Goal: Task Accomplishment & Management: Use online tool/utility

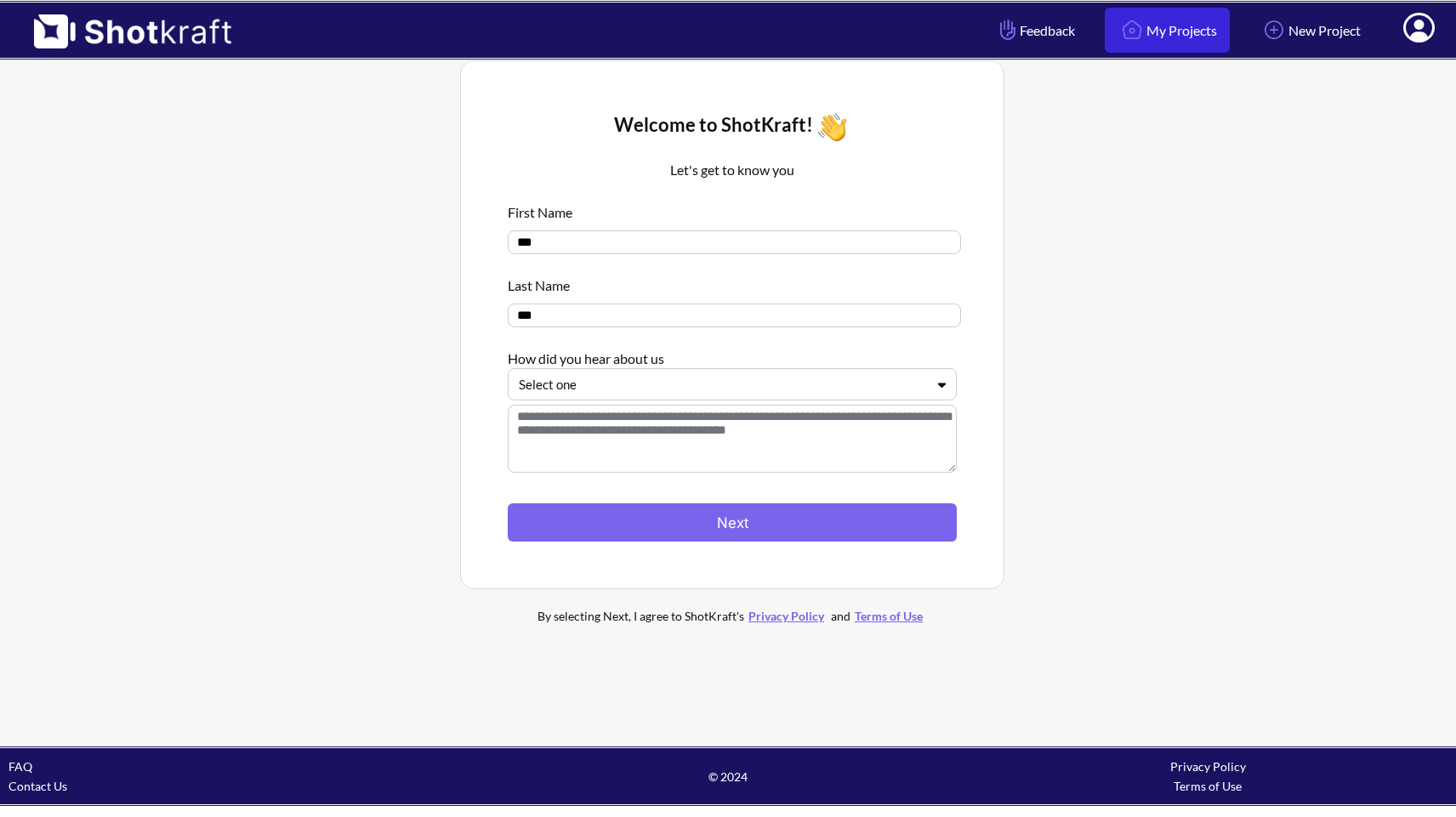
click at [1152, 33] on link "My Projects" at bounding box center [1167, 30] width 125 height 45
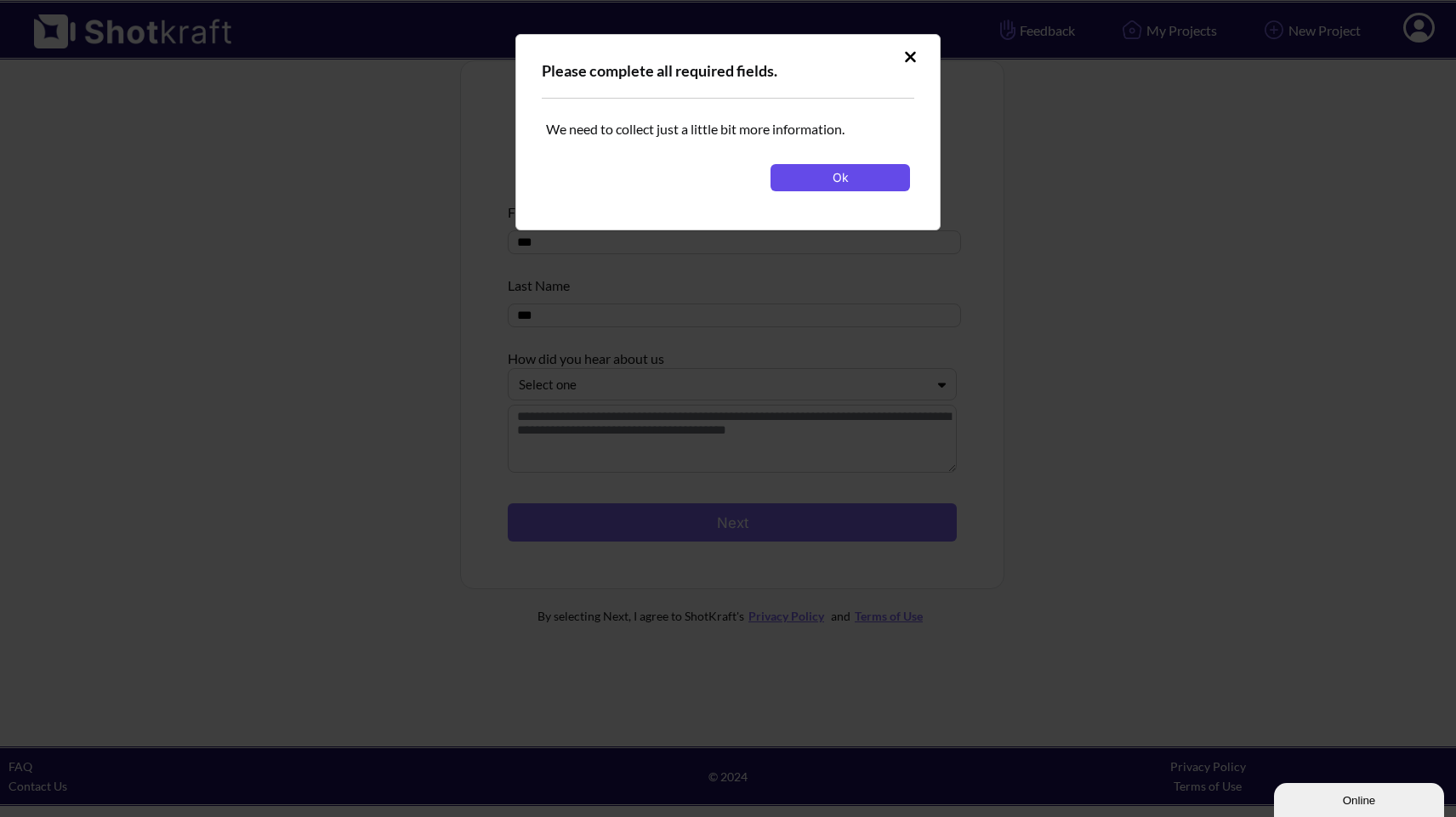
click at [859, 173] on button "Ok" at bounding box center [840, 177] width 140 height 27
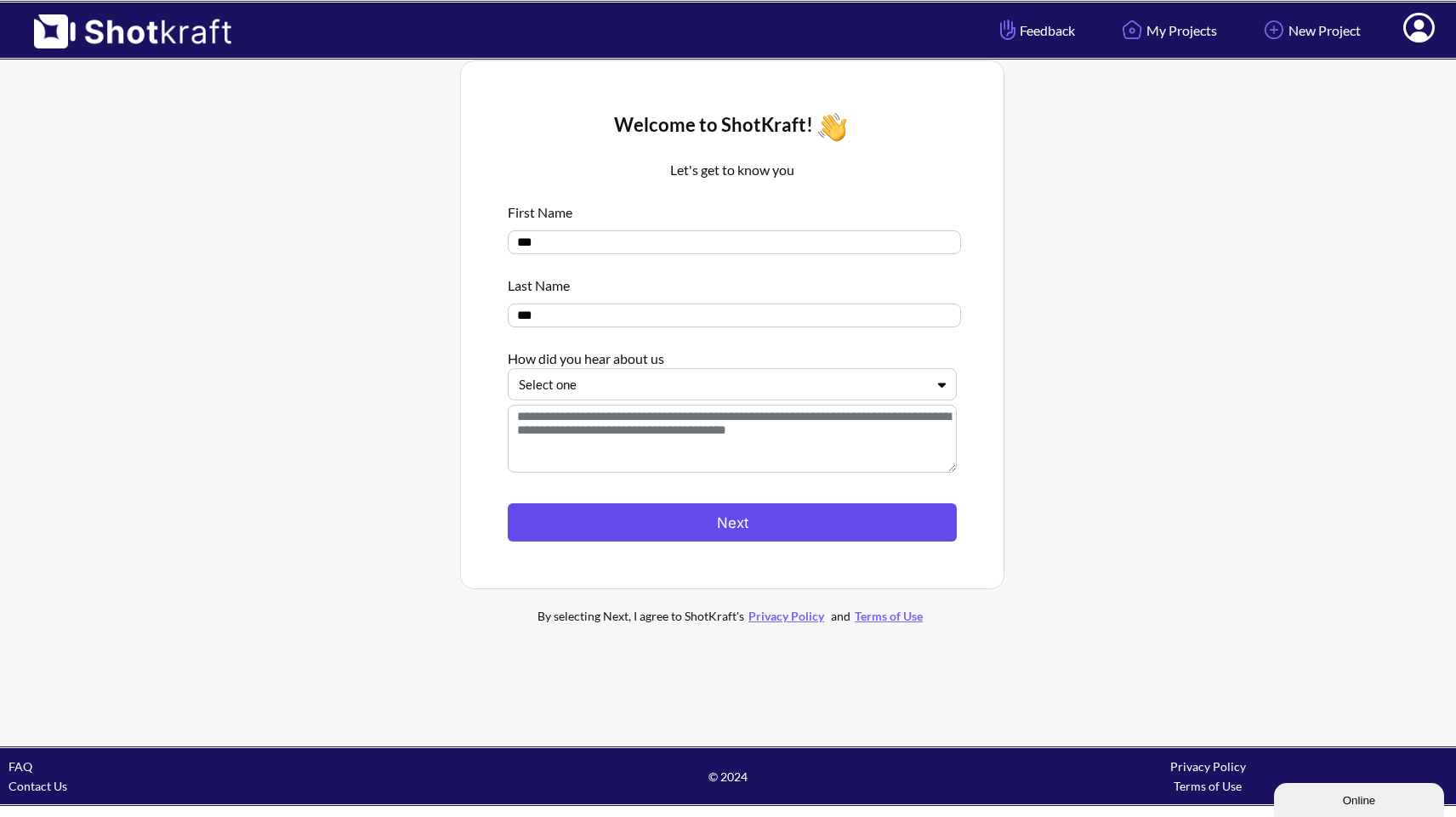
click at [728, 509] on button "Next" at bounding box center [732, 522] width 449 height 39
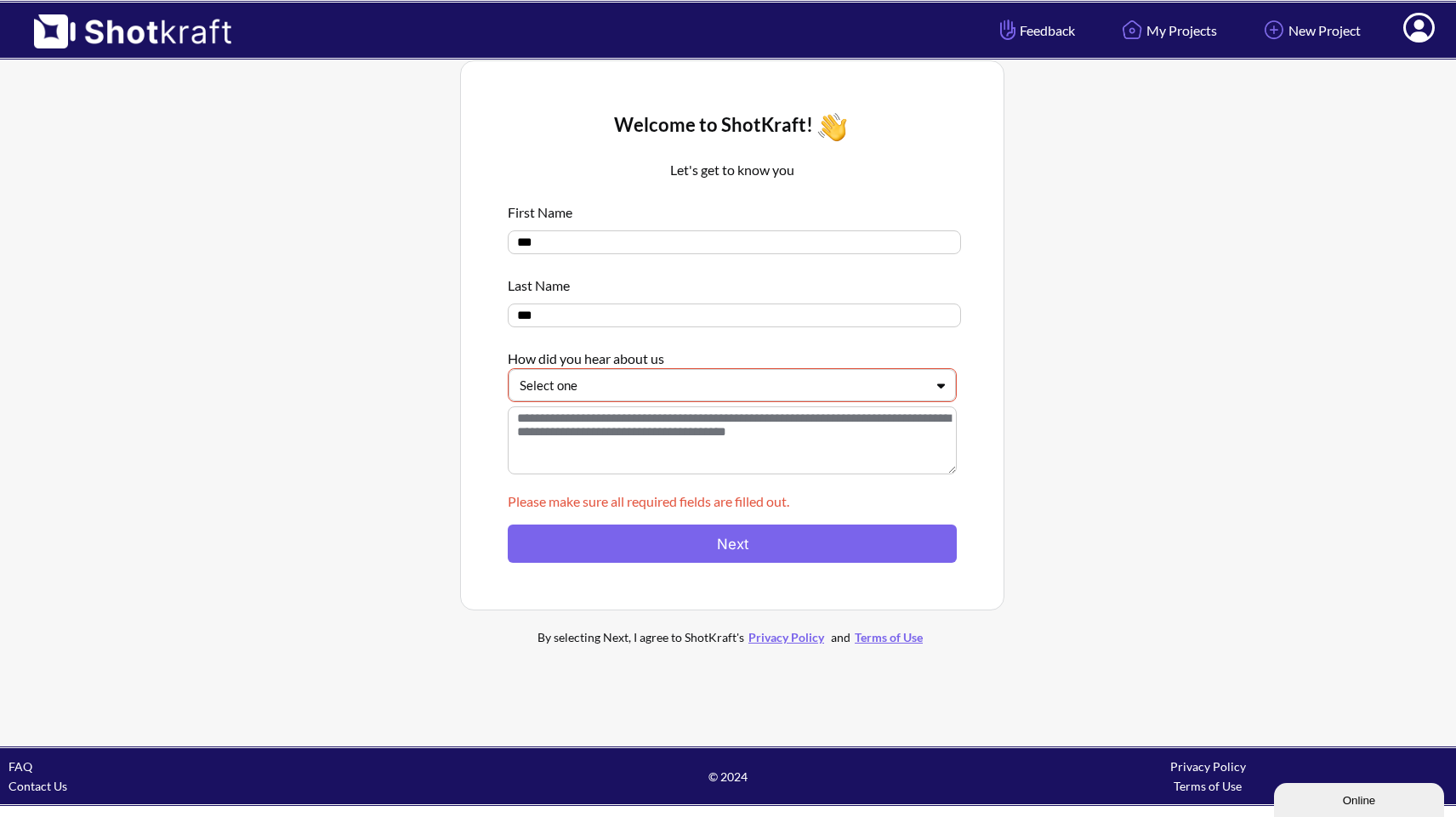
click at [745, 413] on textarea at bounding box center [732, 441] width 449 height 68
click at [752, 400] on div "Select one" at bounding box center [732, 385] width 447 height 32
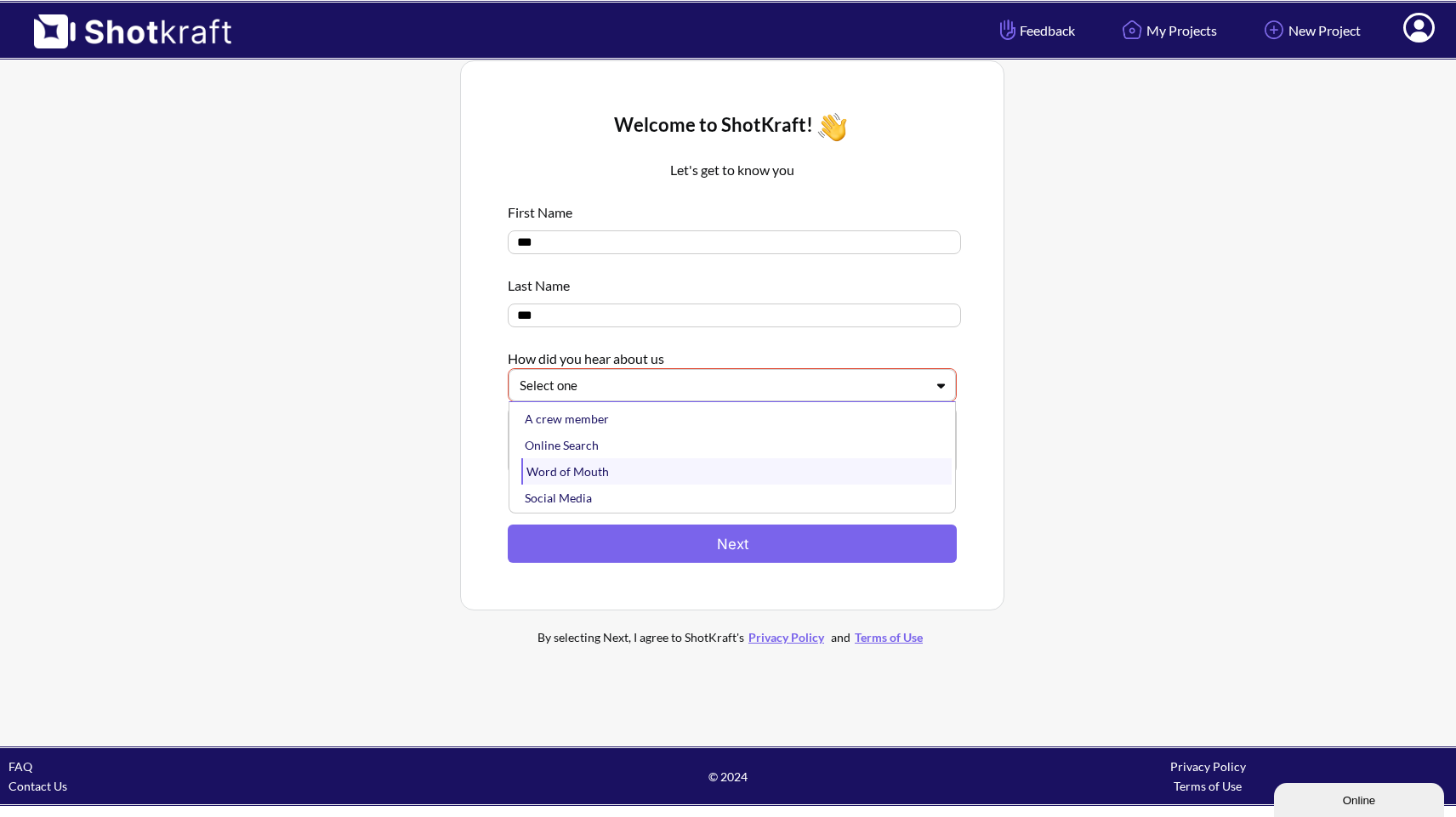
click at [718, 474] on div "Word of Mouth" at bounding box center [736, 472] width 430 height 26
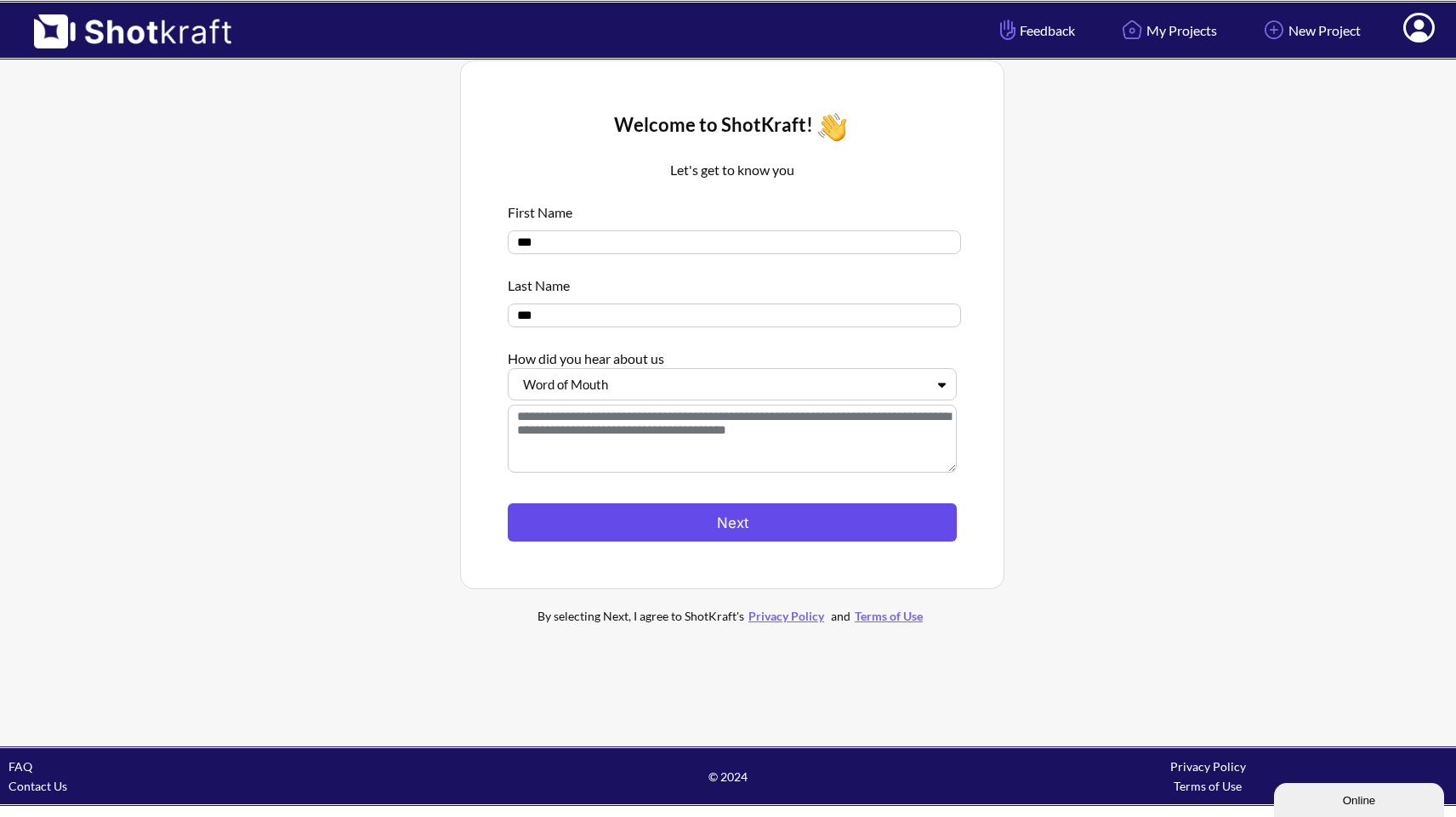
click at [710, 526] on button "Next" at bounding box center [732, 522] width 449 height 39
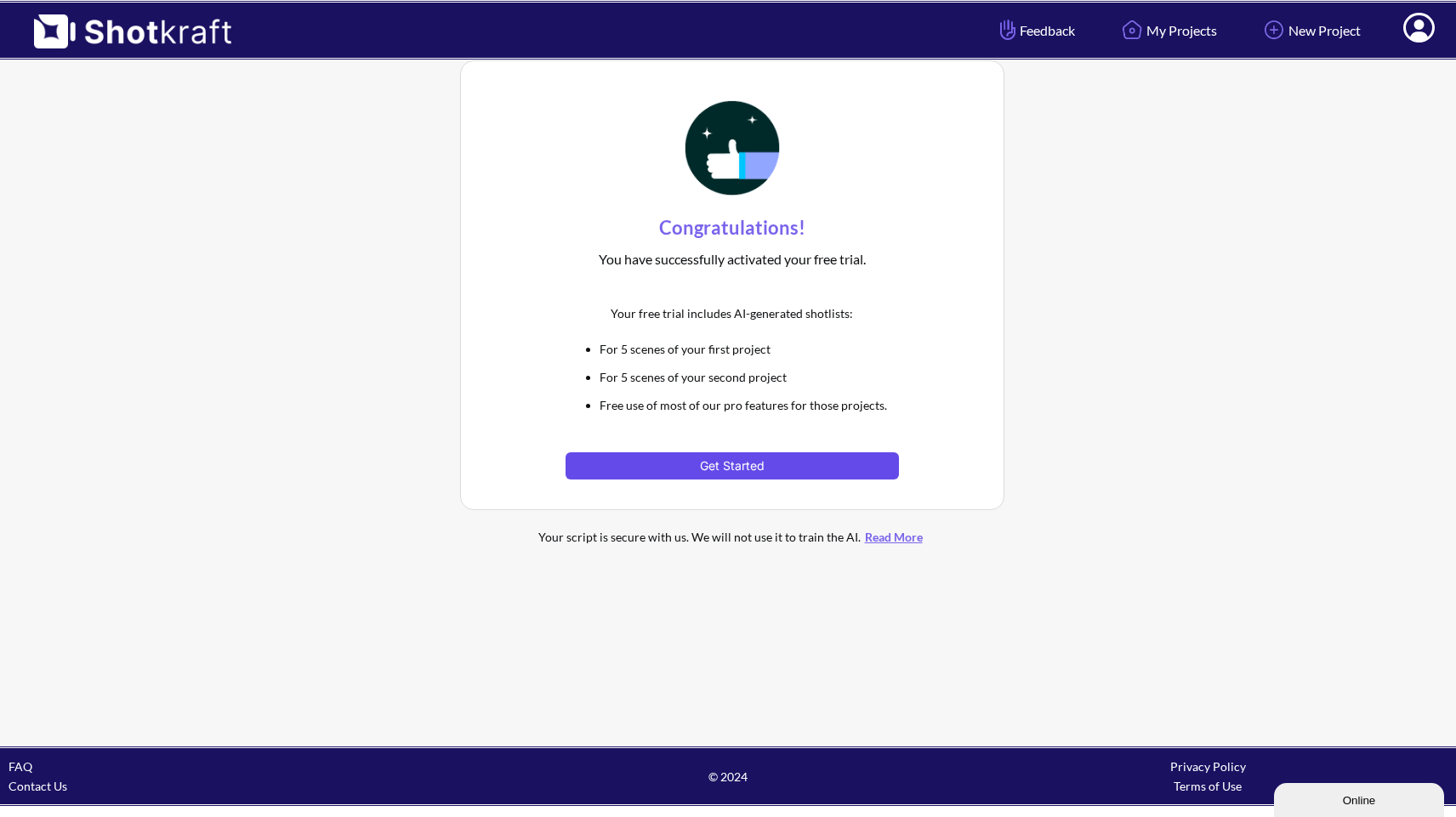
click at [815, 463] on button "Get Started" at bounding box center [731, 465] width 332 height 27
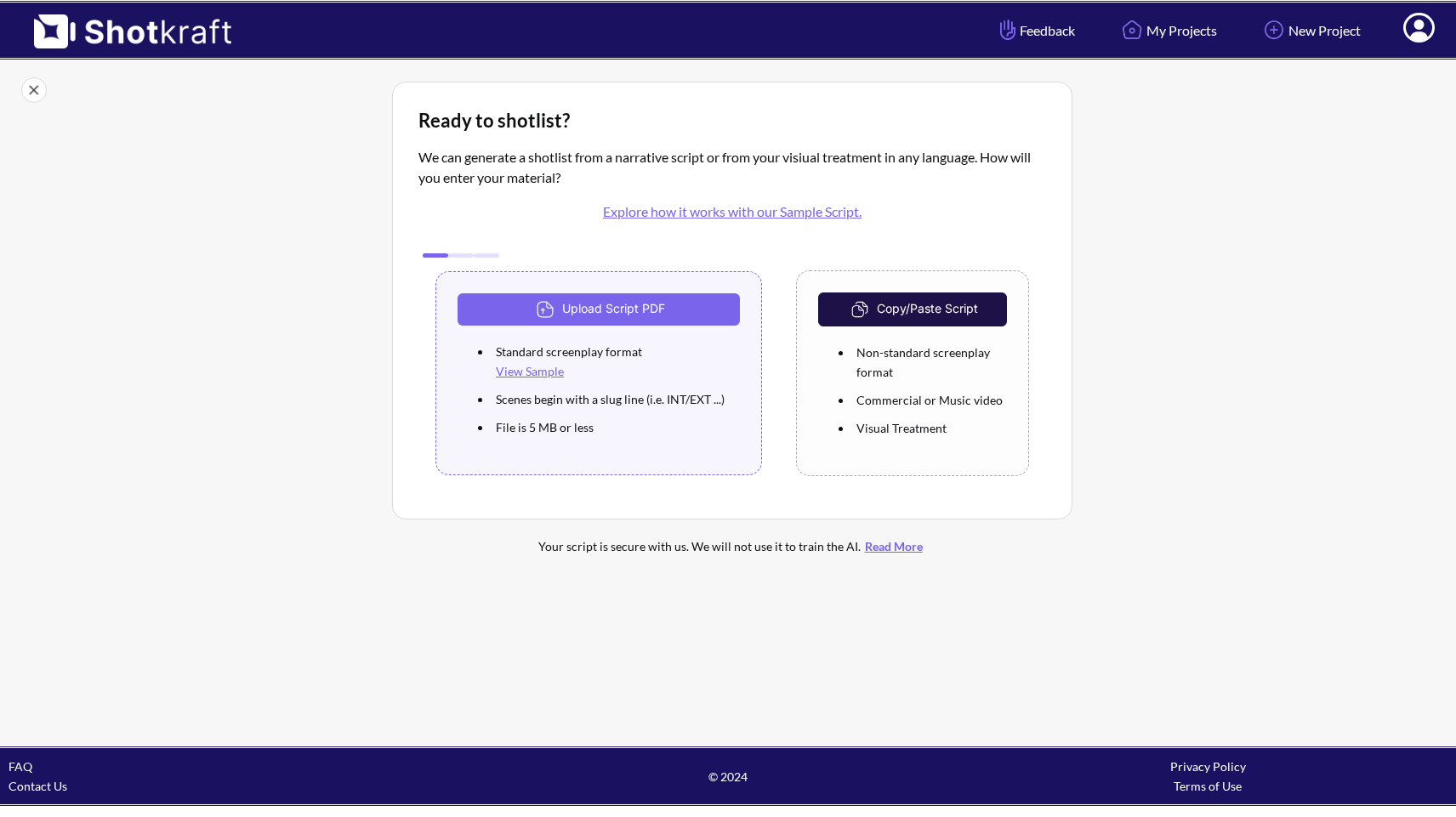
click at [1416, 23] on icon at bounding box center [1418, 30] width 18 height 21
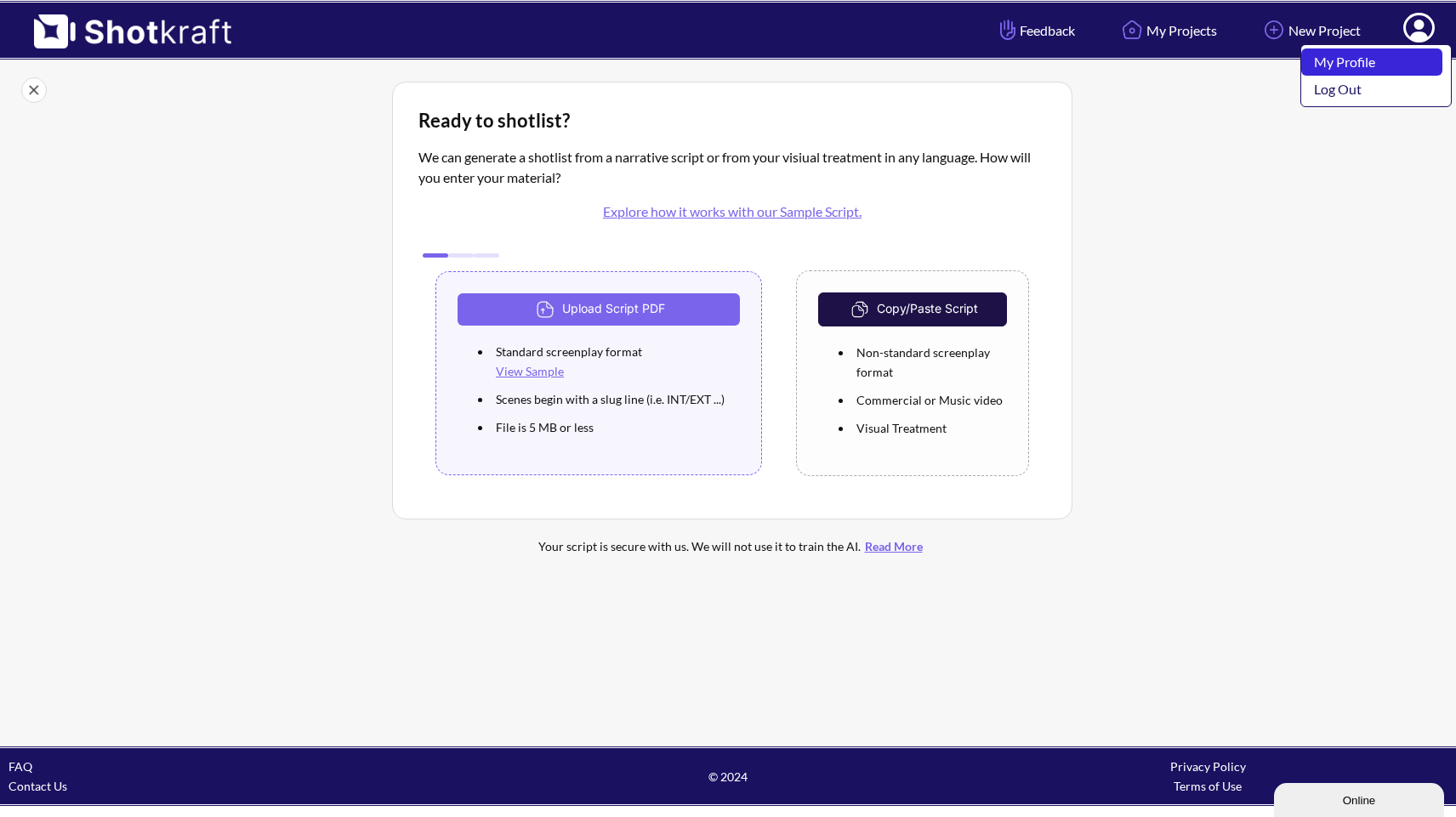
click at [1373, 66] on link "My Profile" at bounding box center [1372, 61] width 142 height 27
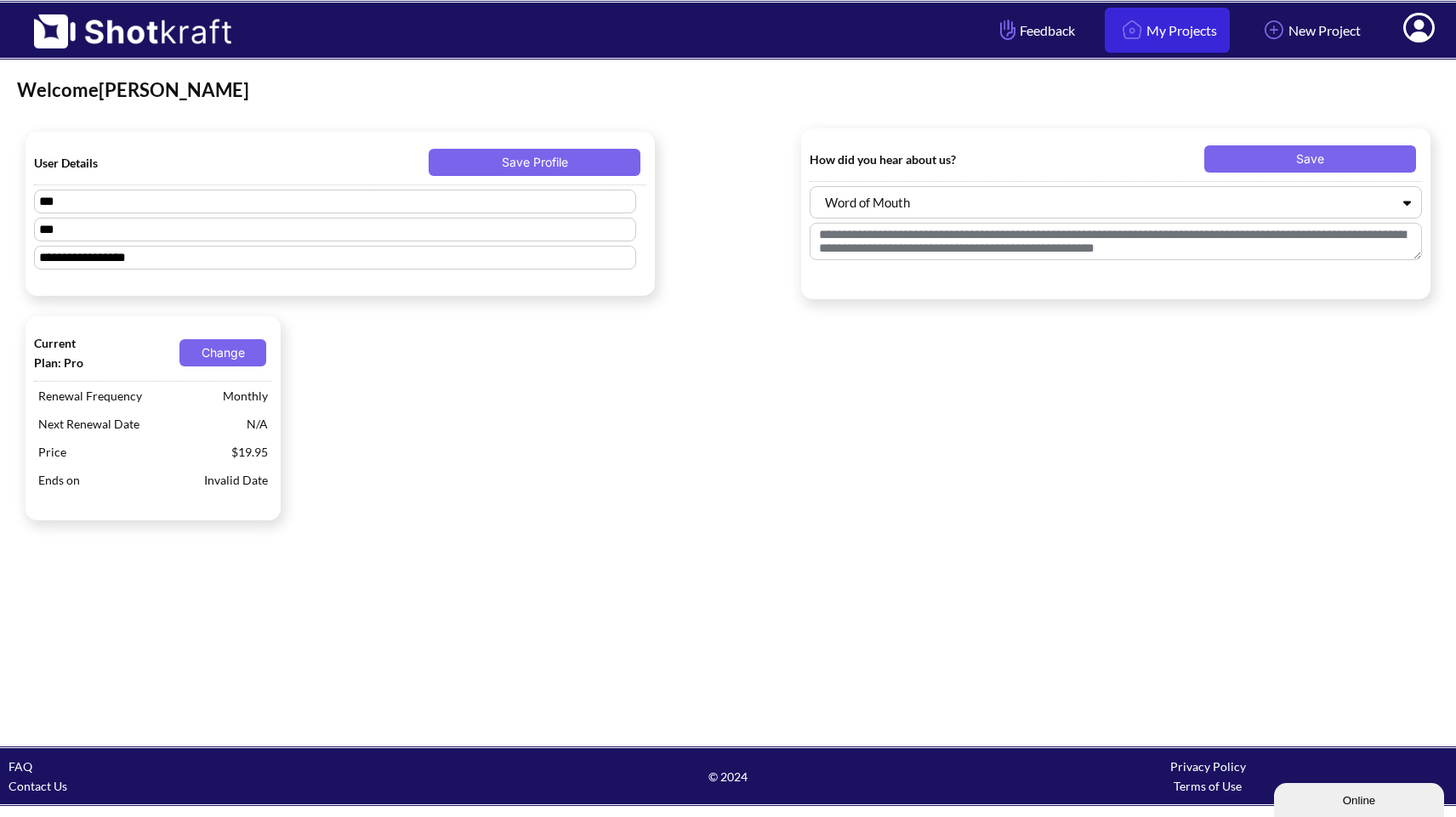
click at [1173, 30] on link "My Projects" at bounding box center [1167, 30] width 125 height 45
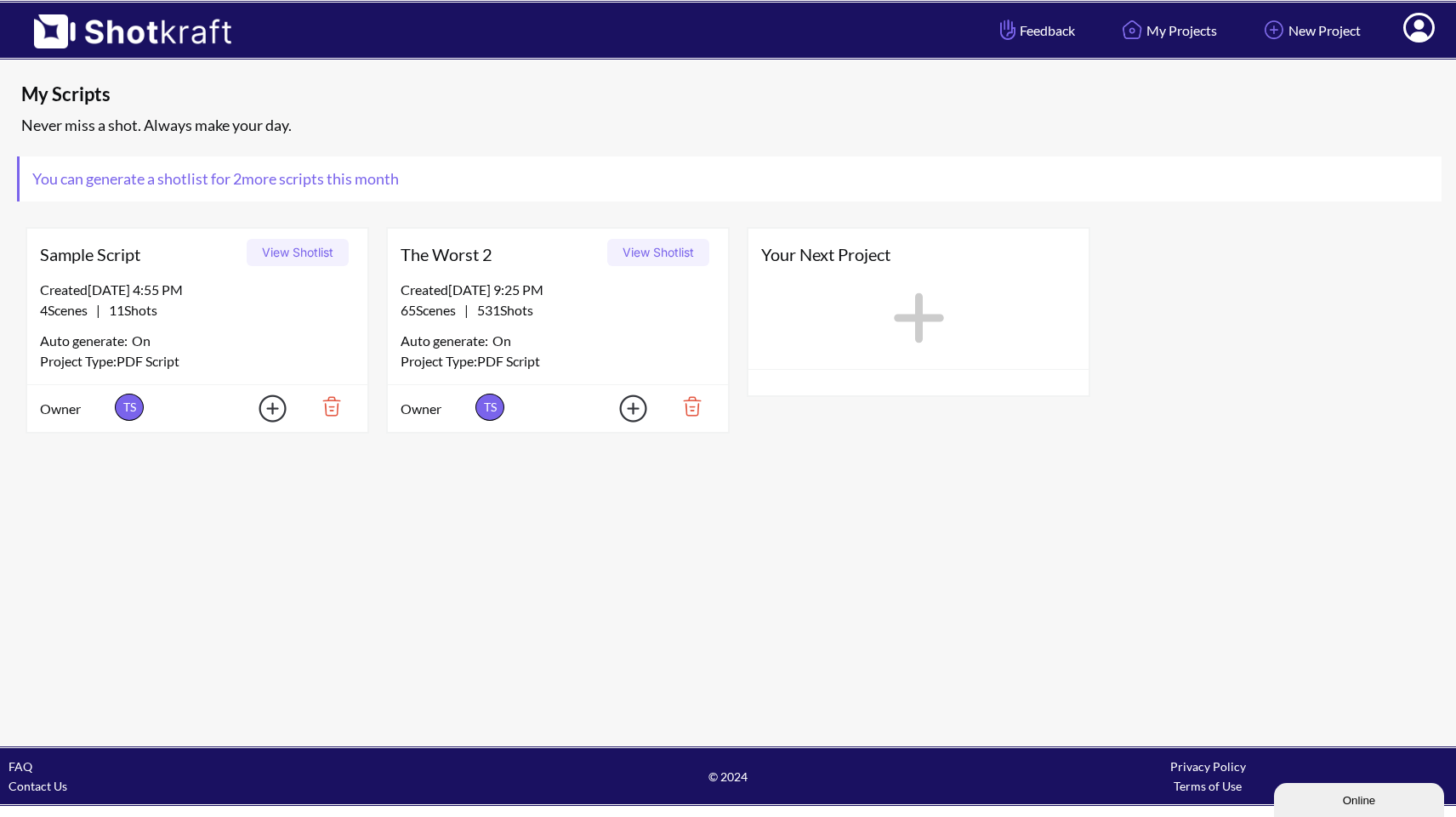
click at [658, 250] on button "View Shotlist" at bounding box center [658, 252] width 102 height 27
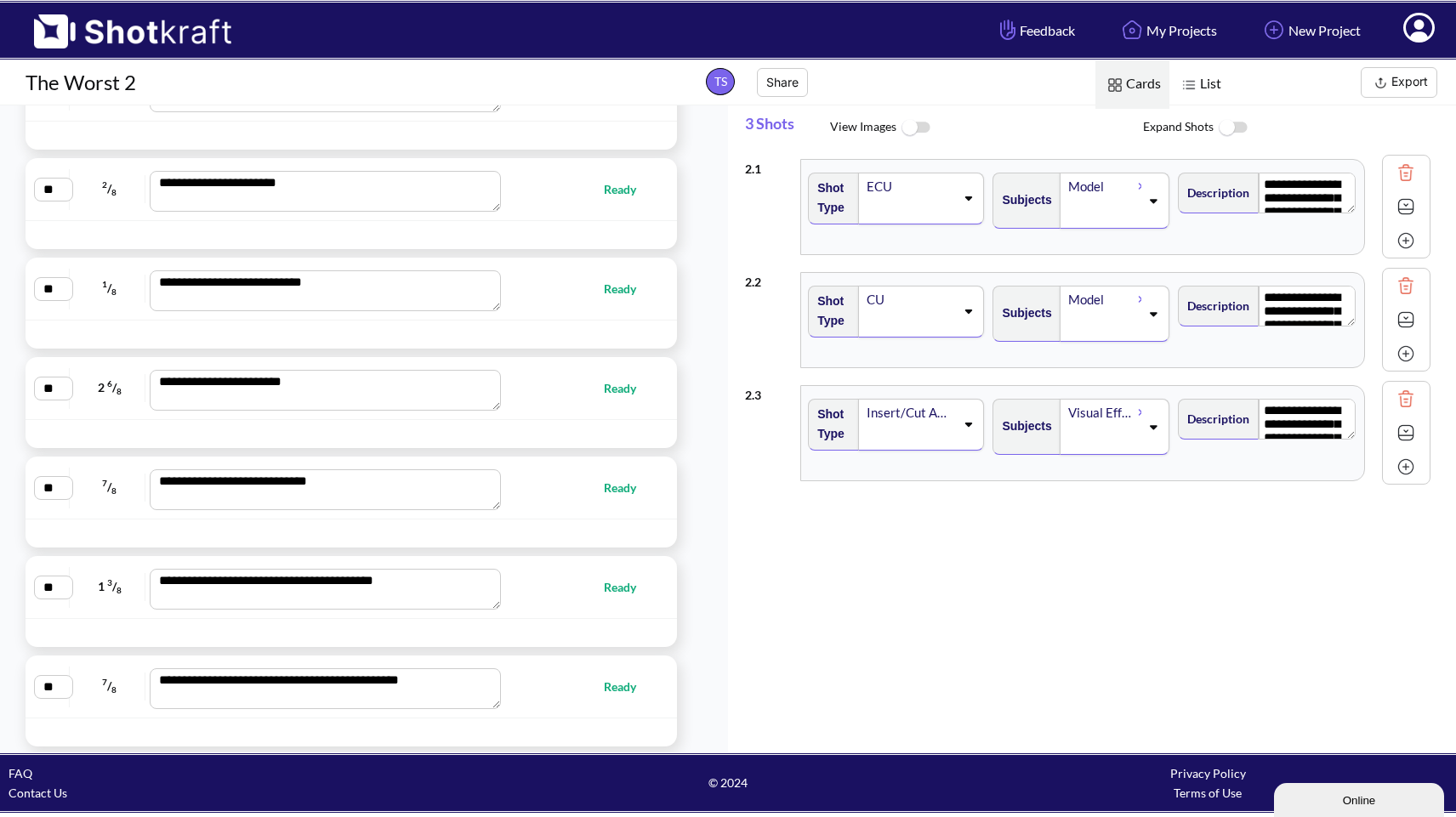
click at [1194, 87] on img at bounding box center [1188, 84] width 22 height 22
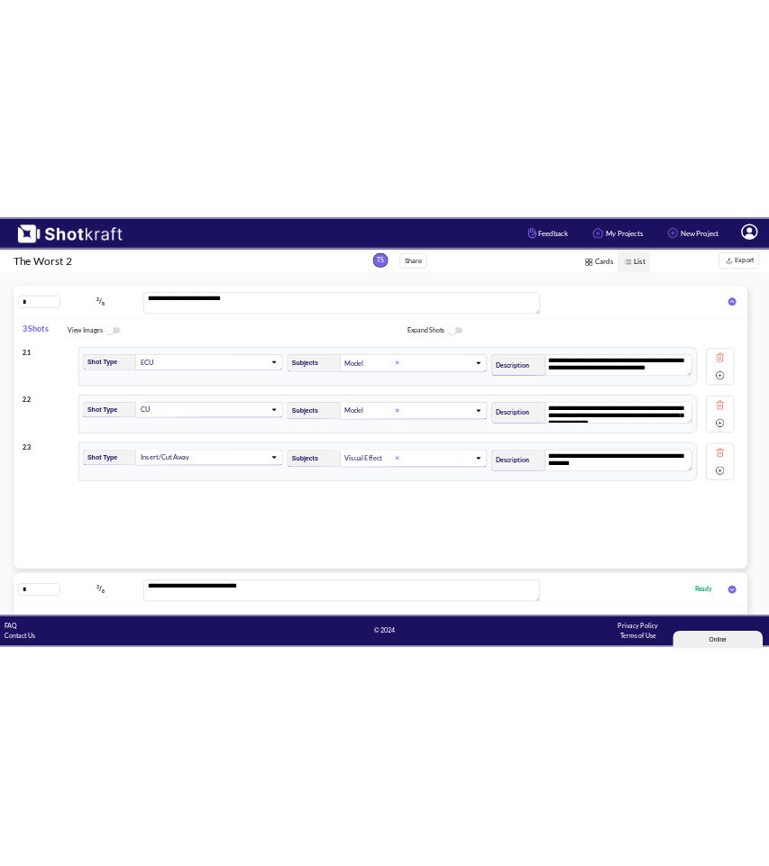
scroll to position [40, 0]
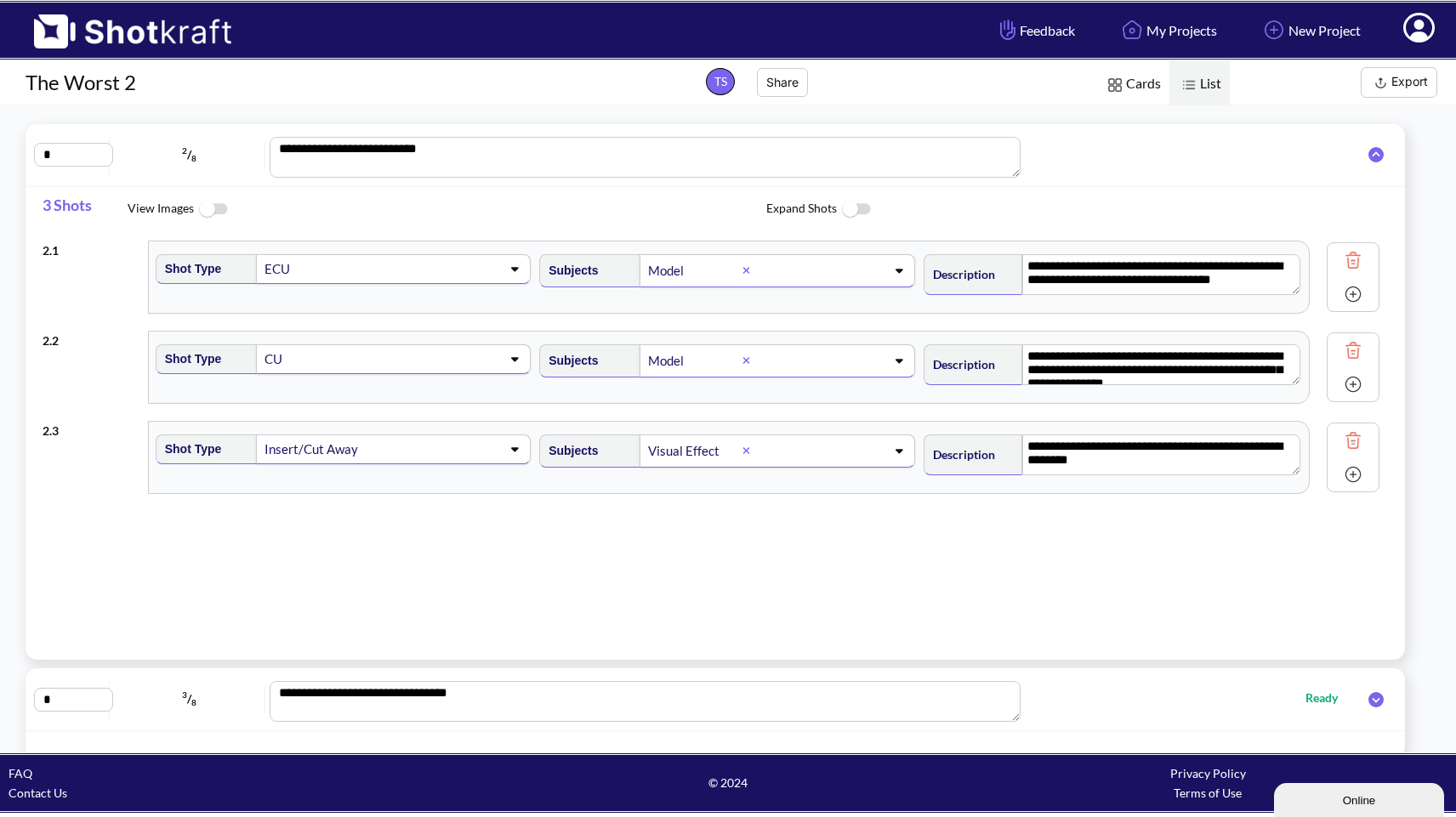
click at [1389, 74] on img at bounding box center [1381, 83] width 22 height 22
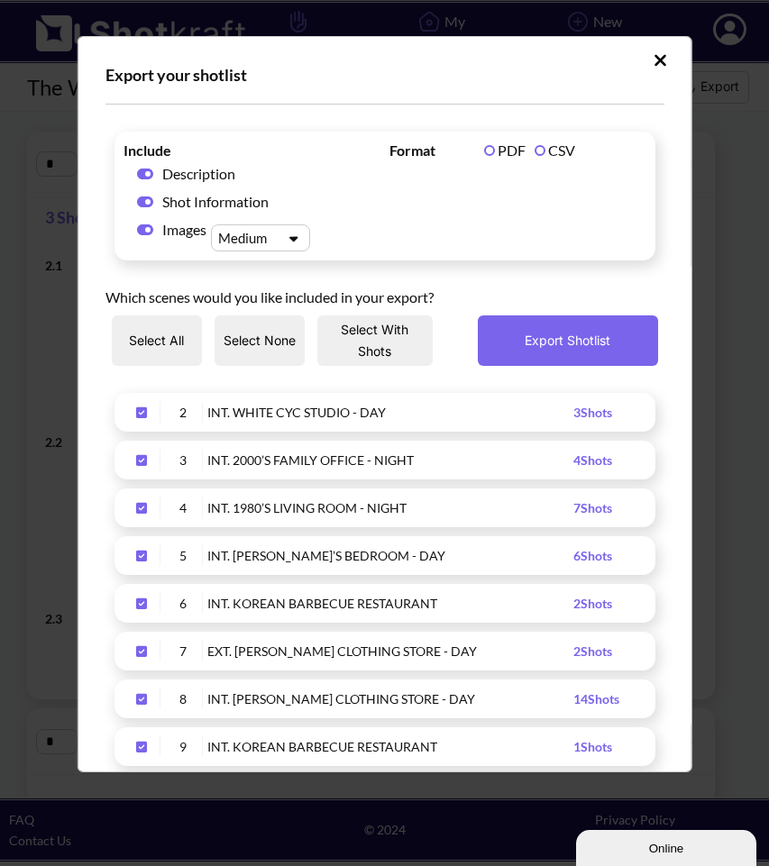
click at [654, 68] on icon "Upload Script" at bounding box center [660, 60] width 14 height 18
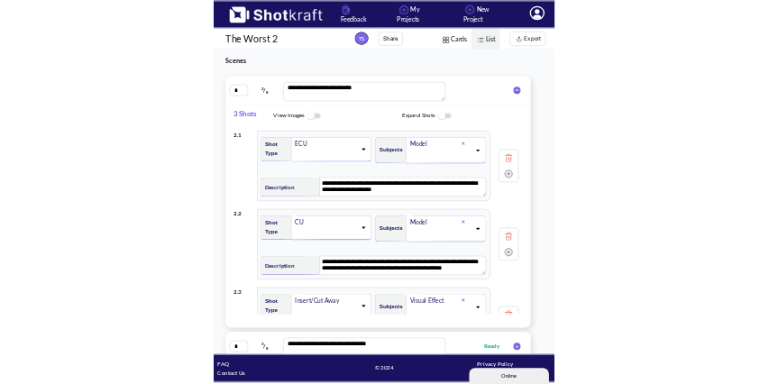
scroll to position [0, 0]
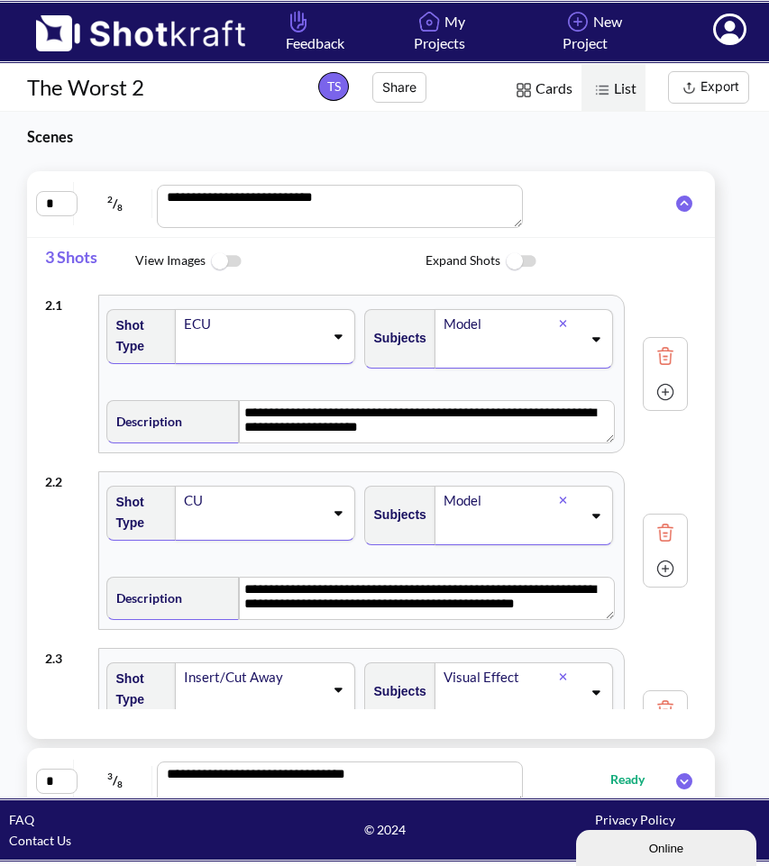
click at [555, 85] on span "Cards" at bounding box center [542, 89] width 78 height 51
